Goal: Find specific page/section: Find specific page/section

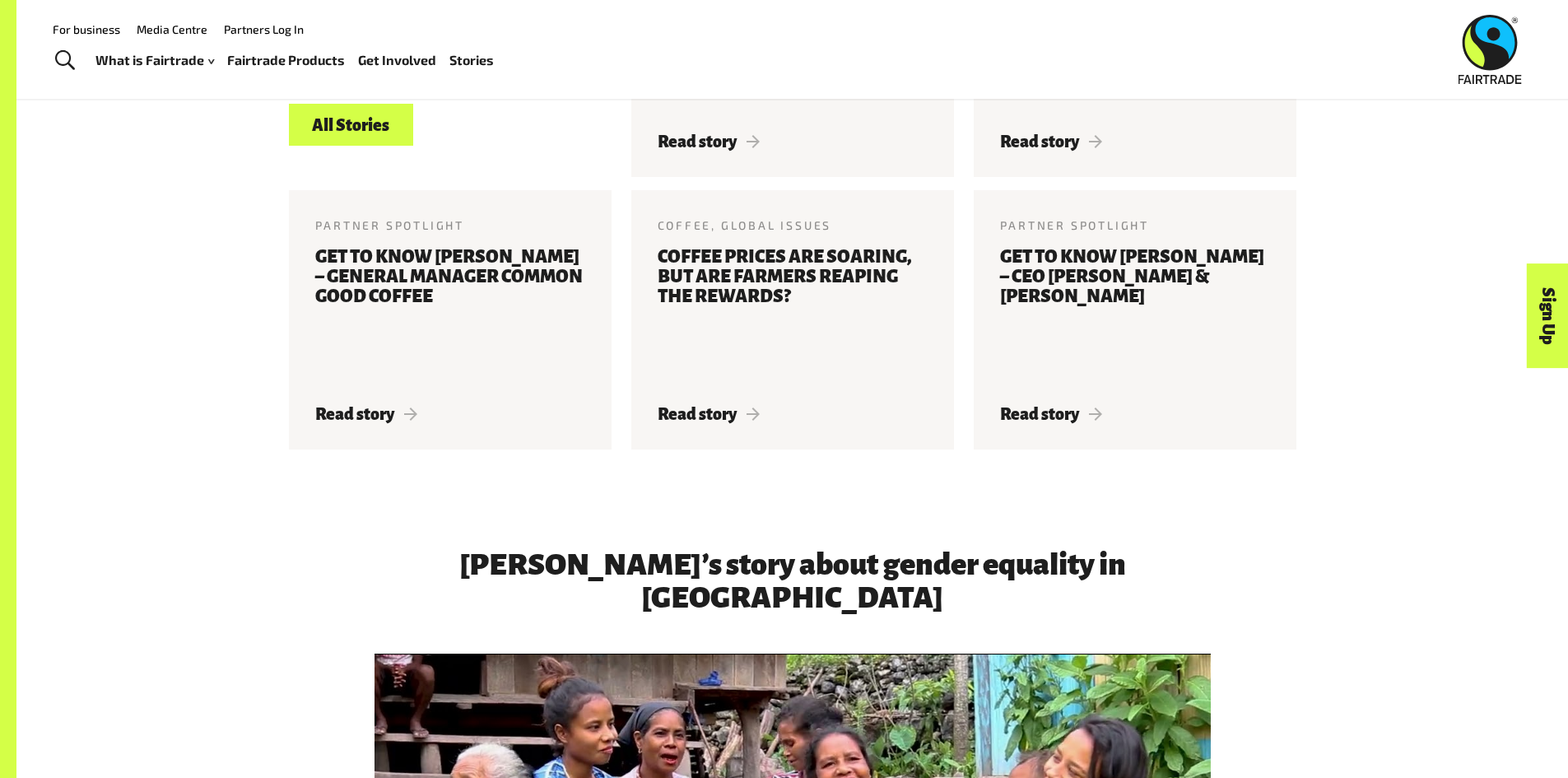
scroll to position [2194, 0]
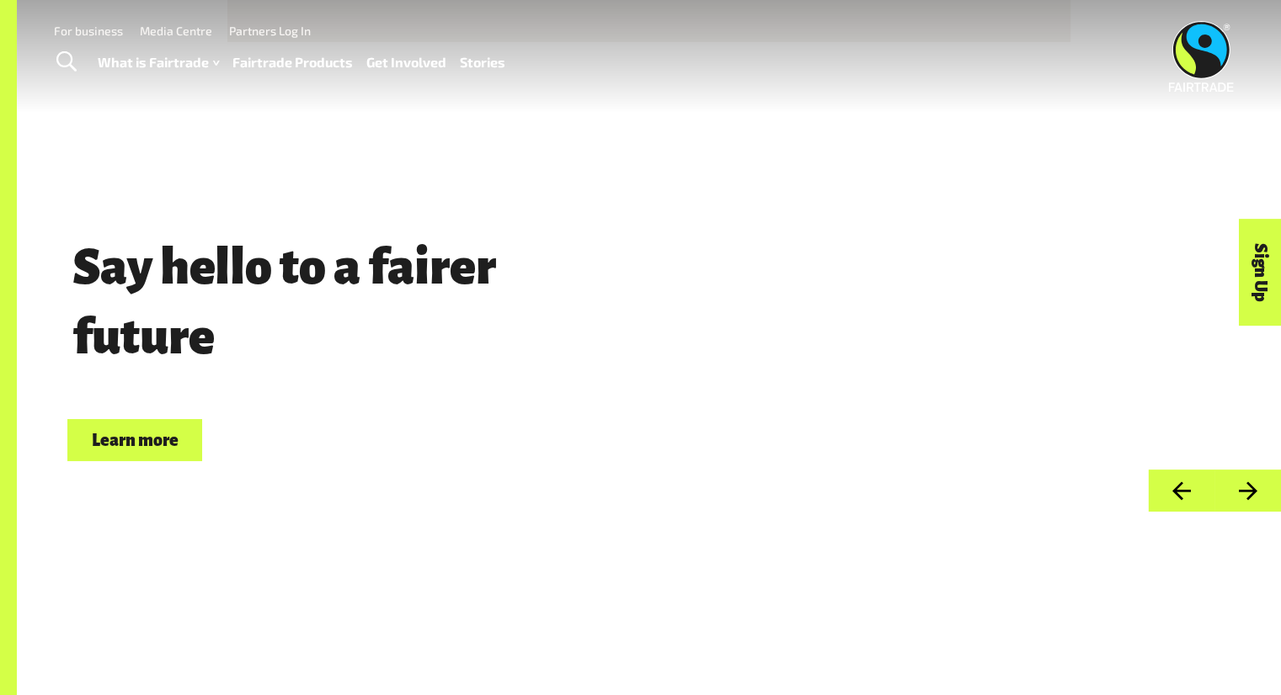
click at [306, 58] on link "Fairtrade Products" at bounding box center [292, 63] width 120 height 24
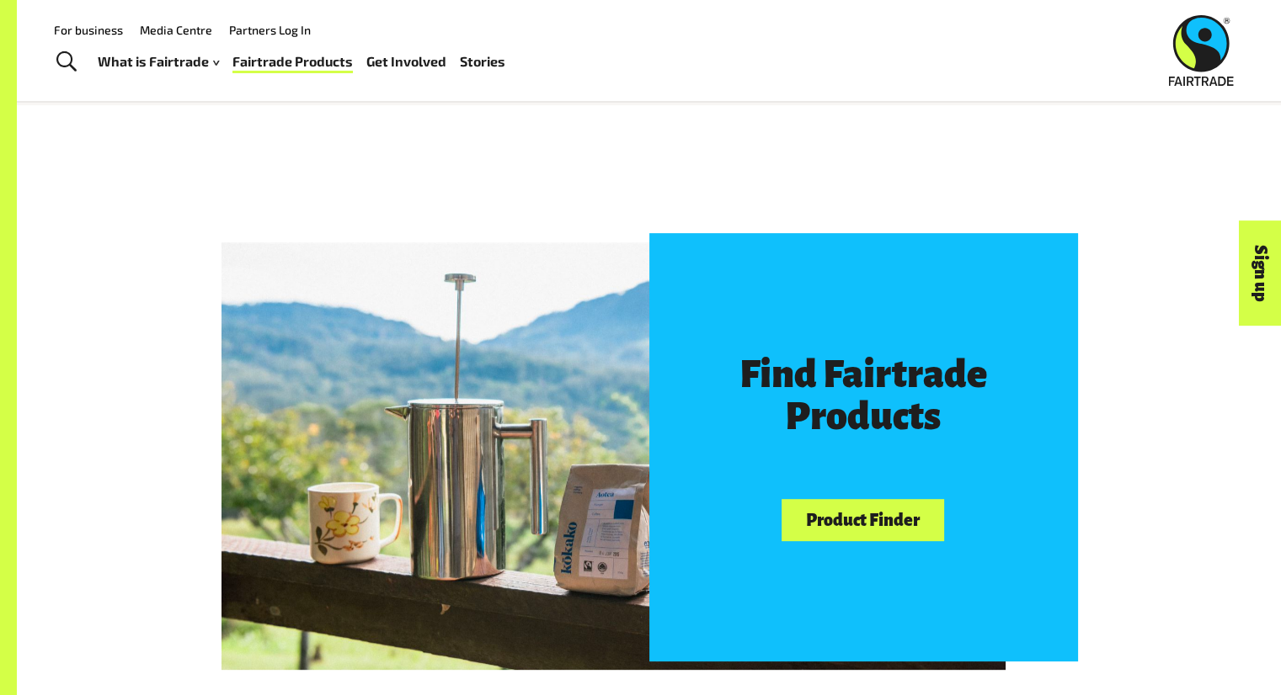
scroll to position [733, 0]
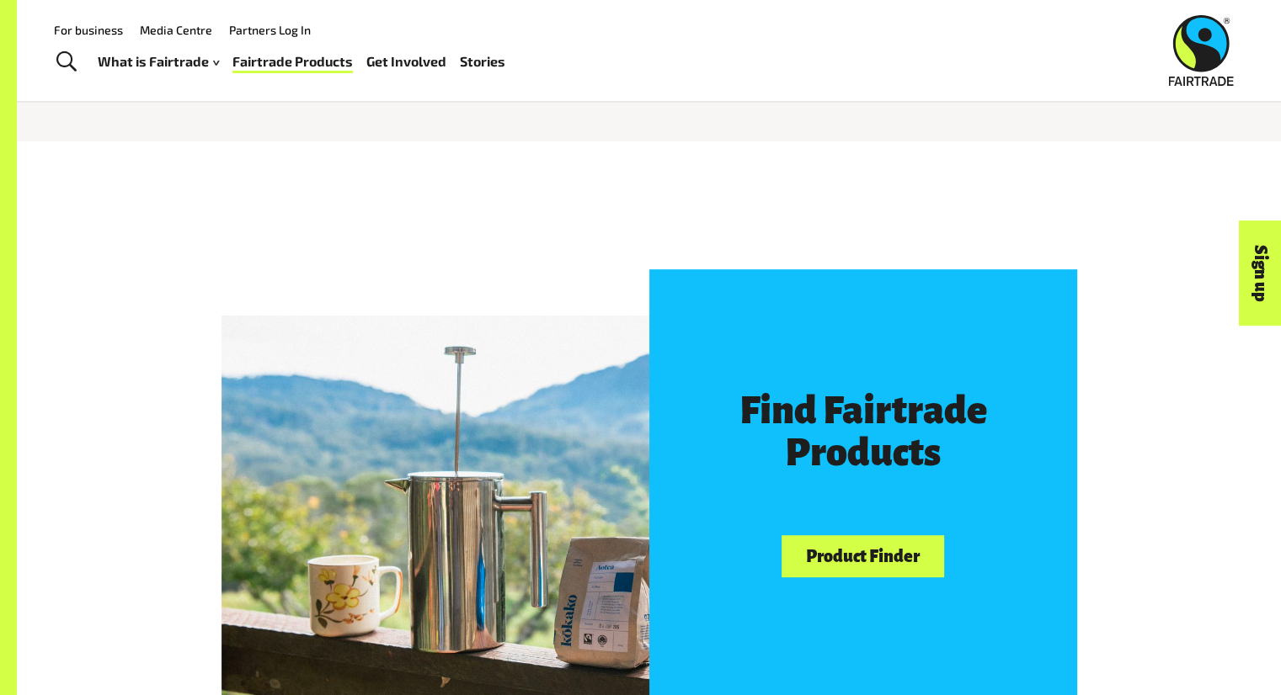
click at [844, 561] on link "Product Finder" at bounding box center [862, 556] width 162 height 43
